Goal: Transaction & Acquisition: Purchase product/service

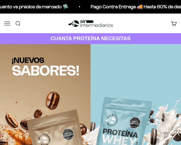
click at [6, 23] on button "Menú" at bounding box center [7, 23] width 6 height 6
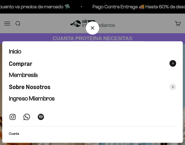
click at [31, 62] on span "Comprar" at bounding box center [20, 63] width 23 height 7
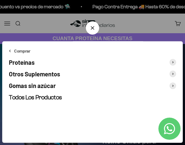
click at [41, 73] on span "Otros Suplementos" at bounding box center [34, 74] width 51 height 7
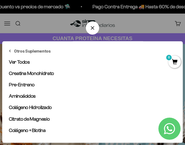
click at [7, 52] on div "Otros Suplementos Ver Todos Creatina Monohidrato Pre-Entreno Aminoácidos Coláge…" at bounding box center [92, 92] width 181 height 102
click at [11, 50] on icon at bounding box center [9, 51] width 1 height 2
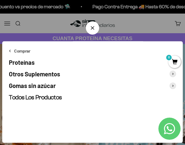
click at [30, 87] on span "Gomas sin azúcar" at bounding box center [32, 85] width 47 height 7
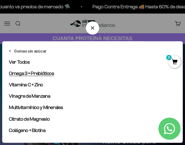
click at [31, 71] on span "Omega 3 + Prebióticos" at bounding box center [31, 74] width 45 height 6
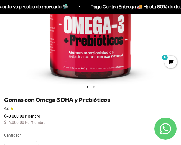
scroll to position [111, 0]
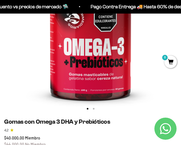
click at [95, 110] on button "Ir al artículo 2" at bounding box center [94, 109] width 2 height 2
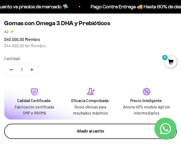
scroll to position [278, 0]
